Goal: Task Accomplishment & Management: Use online tool/utility

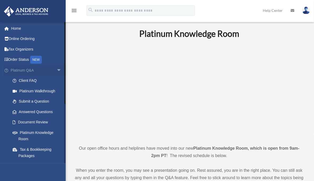
click at [57, 70] on span "arrow_drop_down" at bounding box center [62, 70] width 11 height 11
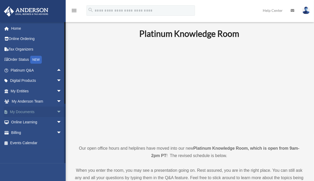
click at [57, 112] on span "arrow_drop_down" at bounding box center [62, 111] width 11 height 11
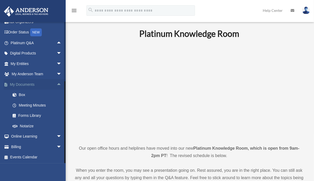
scroll to position [27, 0]
click at [23, 96] on link "Box" at bounding box center [38, 95] width 62 height 11
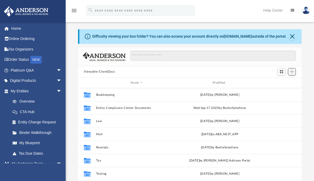
click at [293, 72] on span "Add" at bounding box center [292, 71] width 4 height 4
click at [74, 73] on div "Difficulty viewing your box folder? You can also access your account directly o…" at bounding box center [190, 113] width 248 height 168
click at [295, 74] on button "Add" at bounding box center [292, 71] width 8 height 7
click at [278, 82] on li "Upload" at bounding box center [284, 82] width 17 height 6
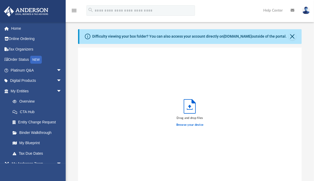
scroll to position [129, 220]
click at [69, 91] on div "Difficulty viewing your box folder? You can also access your account directly o…" at bounding box center [190, 113] width 248 height 168
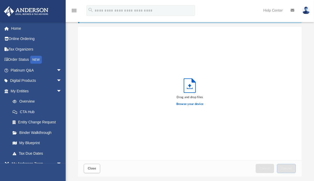
scroll to position [53, 0]
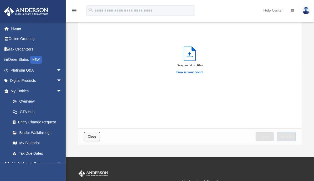
click at [93, 137] on span "Close" at bounding box center [92, 136] width 8 height 3
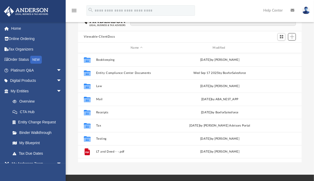
scroll to position [0, 0]
